Goal: Task Accomplishment & Management: Complete application form

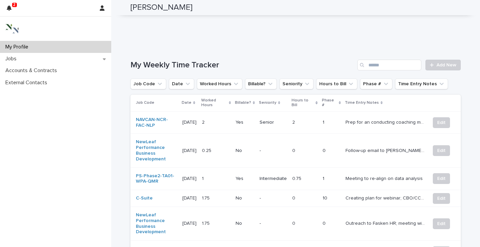
scroll to position [223, 0]
click at [447, 63] on span "Add New" at bounding box center [446, 65] width 20 height 5
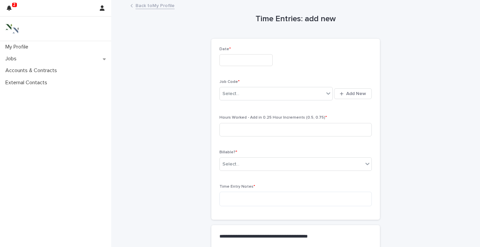
click at [248, 62] on input "text" at bounding box center [245, 60] width 53 height 12
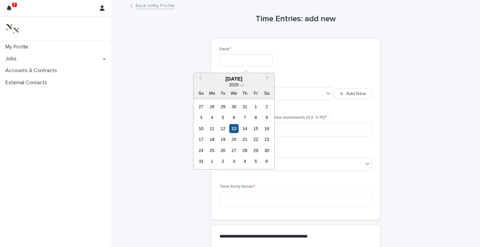
click at [234, 127] on div "13" at bounding box center [233, 128] width 9 height 9
type input "**********"
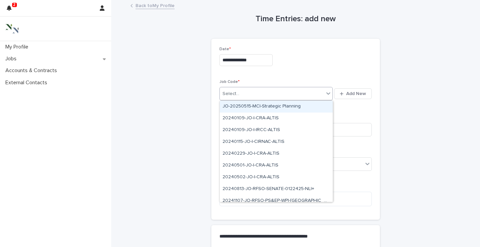
click at [243, 94] on div "Select..." at bounding box center [272, 93] width 104 height 11
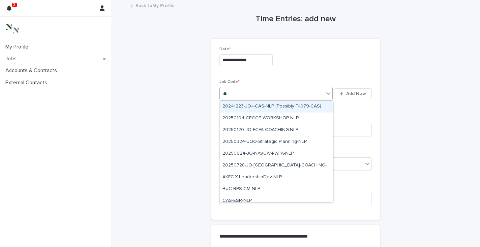
type input "*"
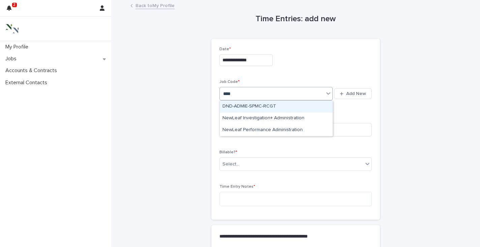
type input "*****"
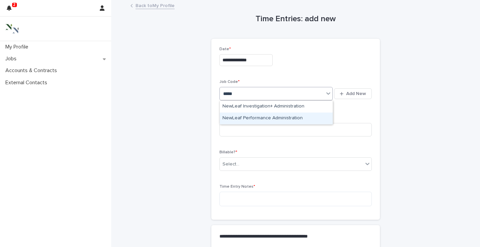
click at [251, 117] on div "NewLeaf Performance Administration" at bounding box center [276, 118] width 113 height 12
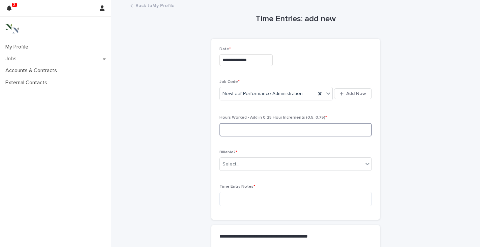
click at [239, 129] on input at bounding box center [295, 129] width 152 height 13
type input "****"
click at [241, 163] on div "Select..." at bounding box center [291, 164] width 143 height 11
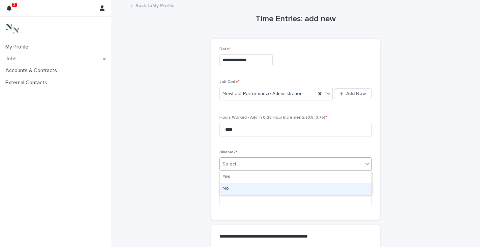
click at [230, 187] on div "No" at bounding box center [296, 189] width 152 height 12
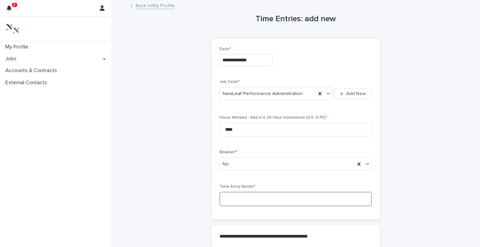
click at [230, 202] on textarea at bounding box center [295, 199] width 152 height 14
type textarea "*"
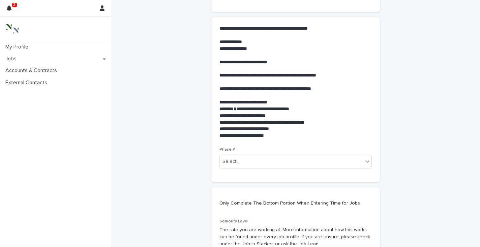
scroll to position [224, 0]
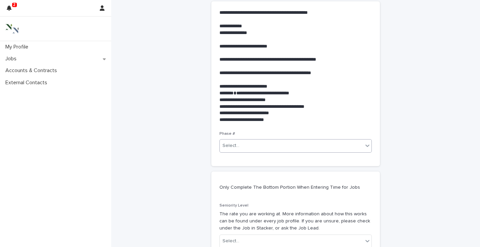
type textarea "**********"
click at [230, 144] on div "Select..." at bounding box center [230, 145] width 17 height 7
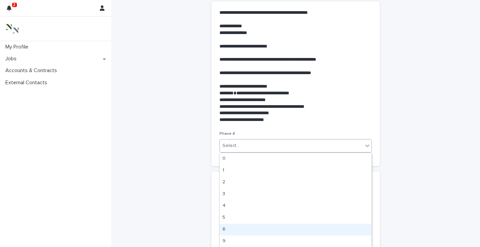
scroll to position [11, 0]
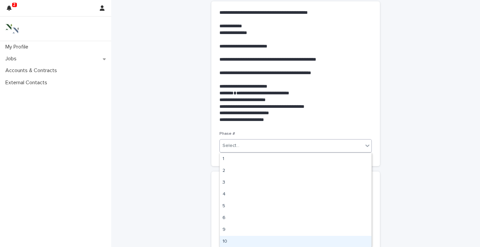
drag, startPoint x: 235, startPoint y: 234, endPoint x: 231, endPoint y: 240, distance: 6.7
click at [231, 240] on div "10" at bounding box center [296, 242] width 152 height 12
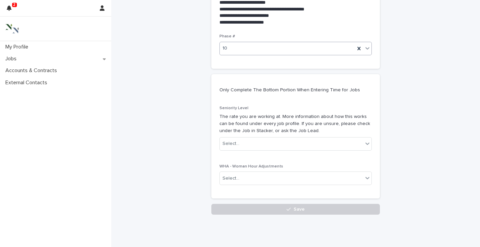
scroll to position [341, 0]
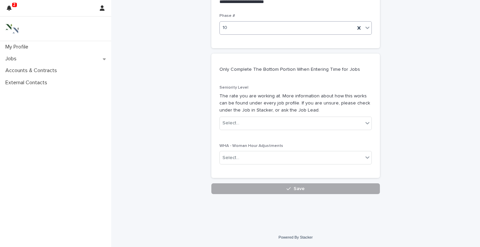
click at [232, 188] on button "Save" at bounding box center [295, 188] width 168 height 11
